Goal: Entertainment & Leisure: Consume media (video, audio)

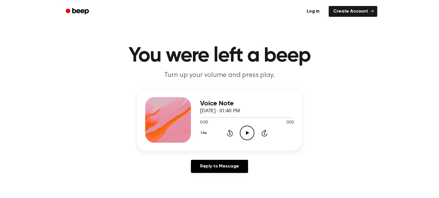
click at [248, 129] on icon "Play Audio" at bounding box center [247, 133] width 15 height 15
click at [248, 132] on icon "Play Audio" at bounding box center [247, 133] width 15 height 15
click at [206, 130] on button "1.0x" at bounding box center [204, 134] width 9 height 10
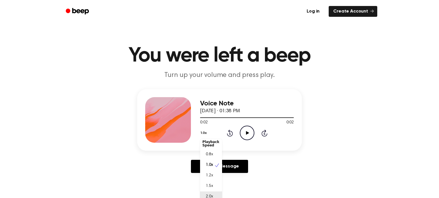
scroll to position [4, 0]
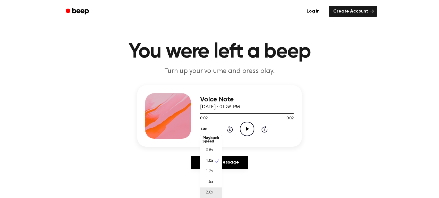
click at [210, 194] on div "2.0x" at bounding box center [211, 193] width 22 height 11
click at [247, 127] on icon "Play Audio" at bounding box center [247, 129] width 15 height 15
click at [251, 132] on icon "Play Audio" at bounding box center [247, 129] width 15 height 15
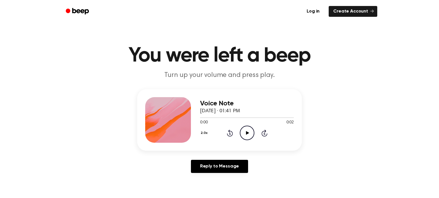
click at [244, 133] on icon "Play Audio" at bounding box center [247, 133] width 15 height 15
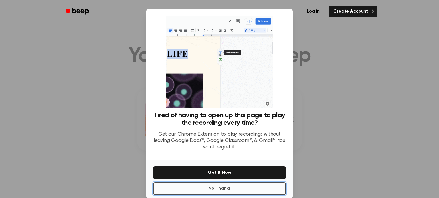
click at [239, 188] on button "No Thanks" at bounding box center [219, 189] width 133 height 13
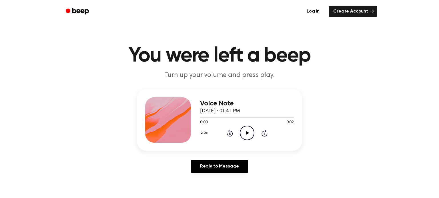
click at [247, 138] on icon "Play Audio" at bounding box center [247, 133] width 15 height 15
click at [201, 133] on button "2.0x" at bounding box center [204, 134] width 9 height 10
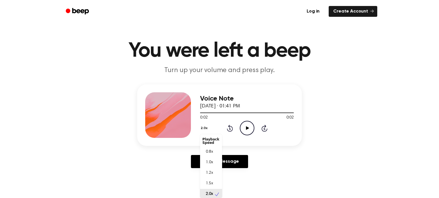
scroll to position [1, 0]
click at [209, 147] on div "0.8x" at bounding box center [211, 151] width 22 height 11
click at [248, 125] on icon "Play Audio" at bounding box center [247, 128] width 15 height 15
click at [201, 130] on button "0.8x" at bounding box center [205, 129] width 10 height 10
click at [216, 163] on div "1.0x" at bounding box center [211, 163] width 22 height 11
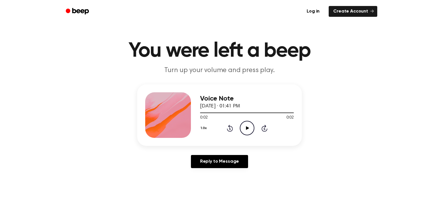
click at [245, 127] on icon "Play Audio" at bounding box center [247, 128] width 15 height 15
click at [201, 126] on button "1.0x" at bounding box center [204, 129] width 9 height 10
click at [210, 193] on span "2.0x" at bounding box center [209, 195] width 7 height 6
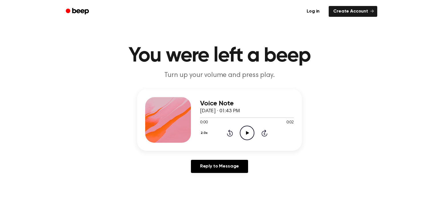
click at [248, 132] on icon "Play Audio" at bounding box center [247, 133] width 15 height 15
click at [206, 135] on div "2.0x" at bounding box center [204, 133] width 9 height 9
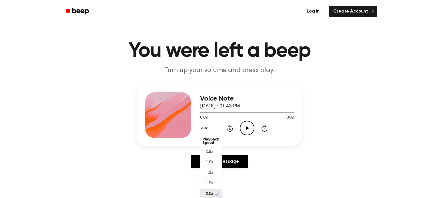
scroll to position [1, 0]
click at [214, 157] on div "1.0x" at bounding box center [211, 162] width 22 height 11
click at [243, 130] on icon "Play Audio" at bounding box center [247, 128] width 15 height 15
click at [204, 131] on button "1.0x" at bounding box center [204, 129] width 9 height 10
click at [208, 190] on div "2.0x" at bounding box center [211, 194] width 22 height 11
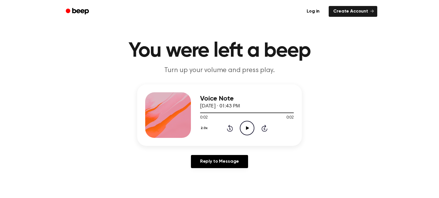
click at [243, 131] on icon "Play Audio" at bounding box center [247, 128] width 15 height 15
click at [240, 125] on icon "Play Audio" at bounding box center [247, 128] width 15 height 15
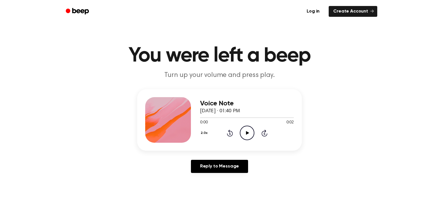
click at [201, 134] on div "2.0x Rewind 5 seconds Play Audio Skip 5 seconds" at bounding box center [247, 133] width 94 height 15
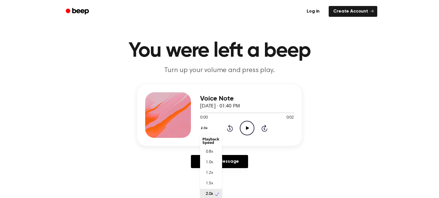
scroll to position [1, 0]
click at [206, 157] on div "1.0x" at bounding box center [211, 162] width 22 height 11
click at [248, 128] on icon at bounding box center [247, 129] width 3 height 4
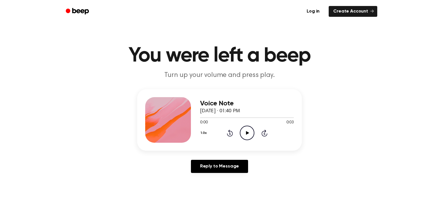
click at [249, 132] on icon "Play Audio" at bounding box center [247, 133] width 15 height 15
click at [245, 132] on icon "Play Audio" at bounding box center [247, 133] width 15 height 15
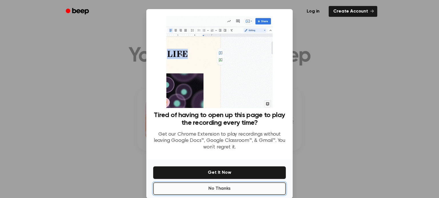
click at [217, 189] on button "No Thanks" at bounding box center [219, 189] width 133 height 13
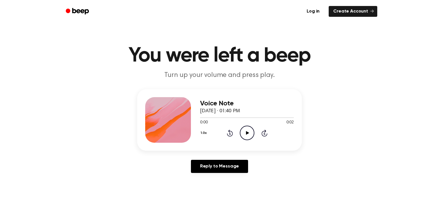
click at [248, 129] on icon "Play Audio" at bounding box center [247, 133] width 15 height 15
click at [245, 129] on icon "Play Audio" at bounding box center [247, 133] width 15 height 15
click at [246, 126] on circle at bounding box center [247, 133] width 14 height 14
